Goal: Information Seeking & Learning: Check status

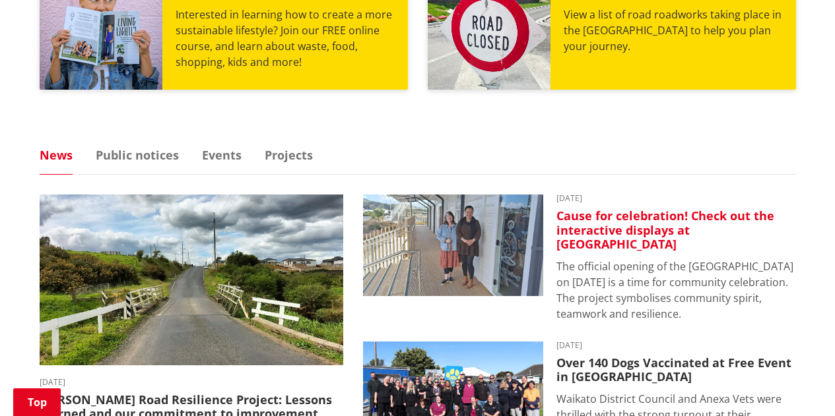
scroll to position [858, 0]
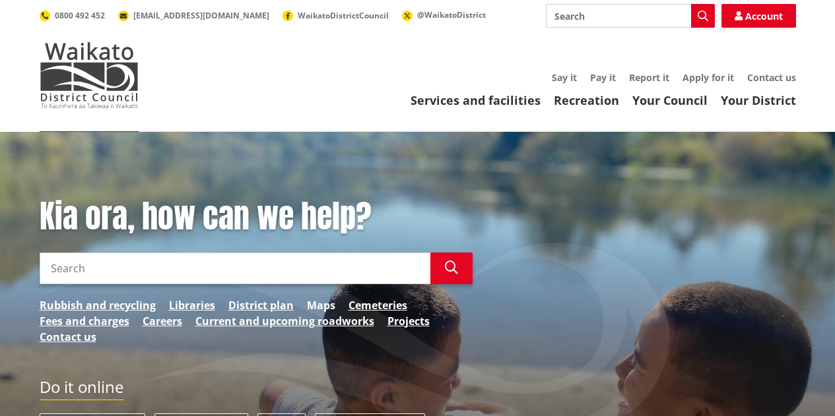
click at [322, 302] on link "Maps" at bounding box center [321, 306] width 28 height 16
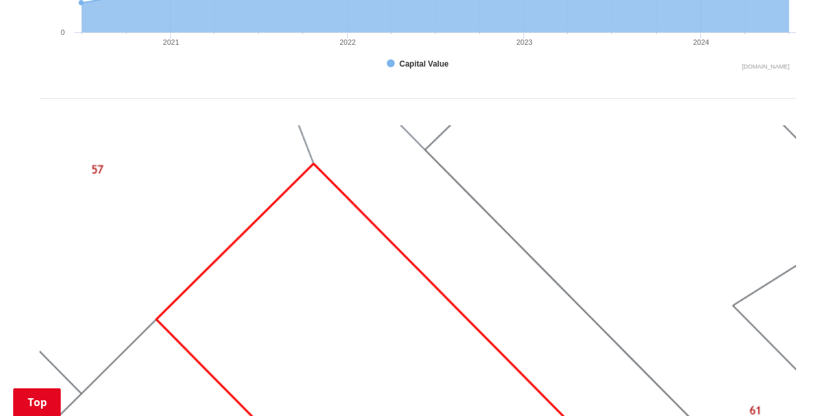
scroll to position [924, 0]
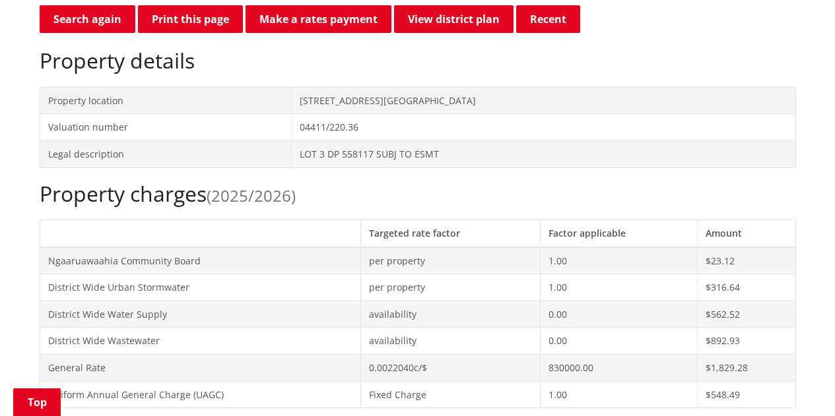
scroll to position [462, 0]
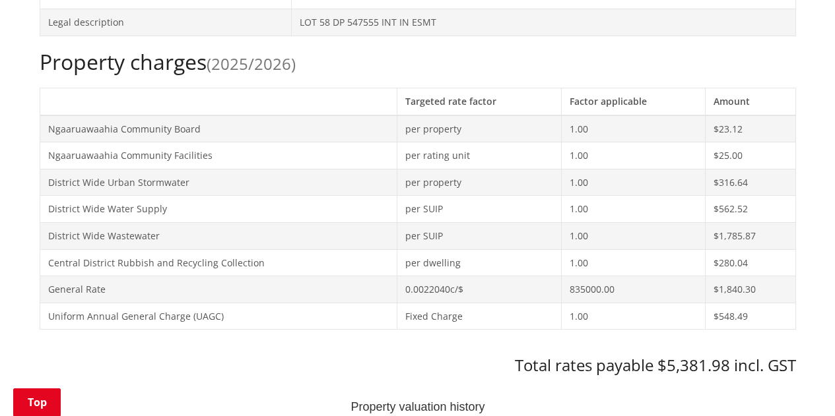
scroll to position [594, 0]
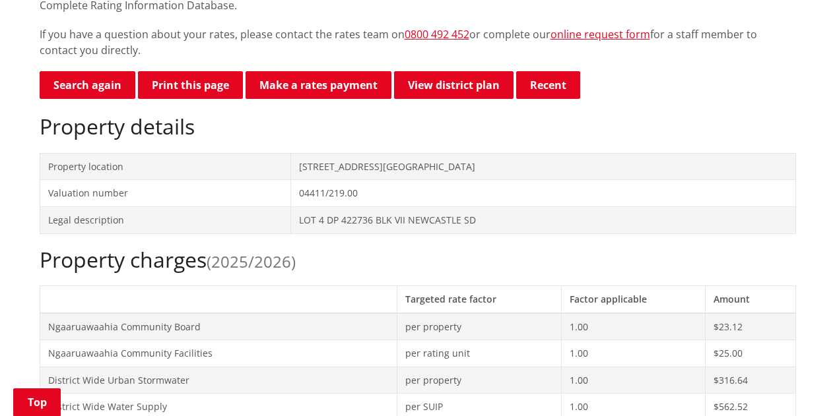
scroll to position [528, 0]
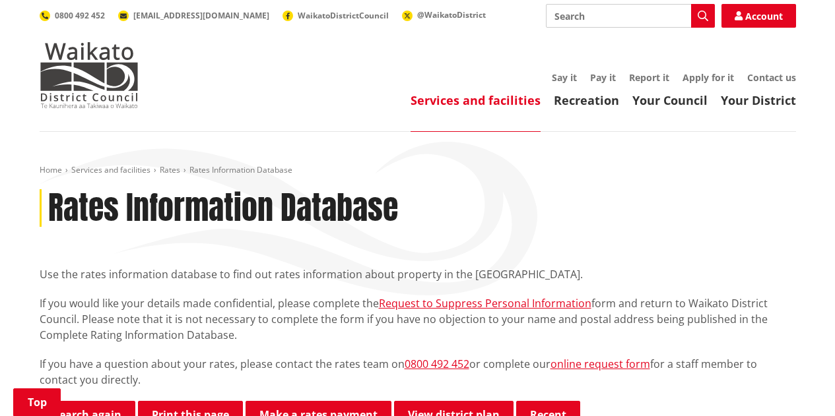
scroll to position [594, 0]
